Goal: Task Accomplishment & Management: Complete application form

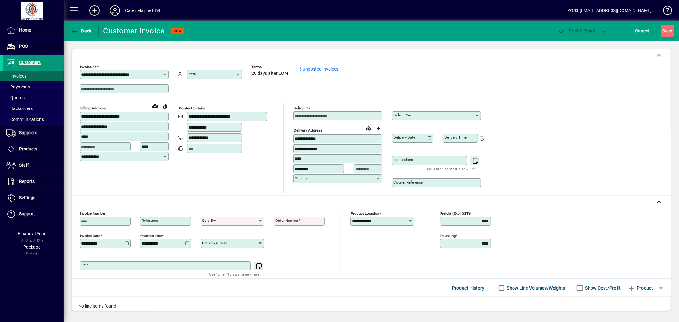
drag, startPoint x: 0, startPoint y: 0, endPoint x: 27, endPoint y: 58, distance: 63.8
click at [27, 58] on span at bounding box center [33, 62] width 60 height 15
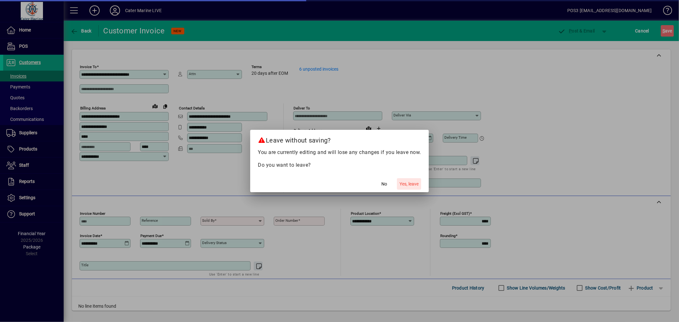
click at [412, 182] on span "Yes, leave" at bounding box center [409, 184] width 19 height 7
